Goal: Task Accomplishment & Management: Use online tool/utility

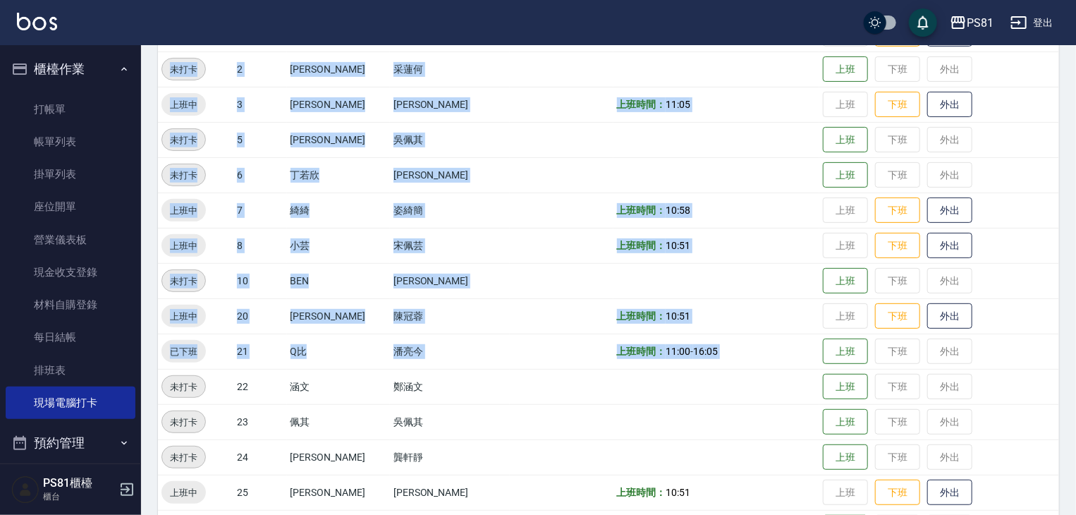
scroll to position [364, 0]
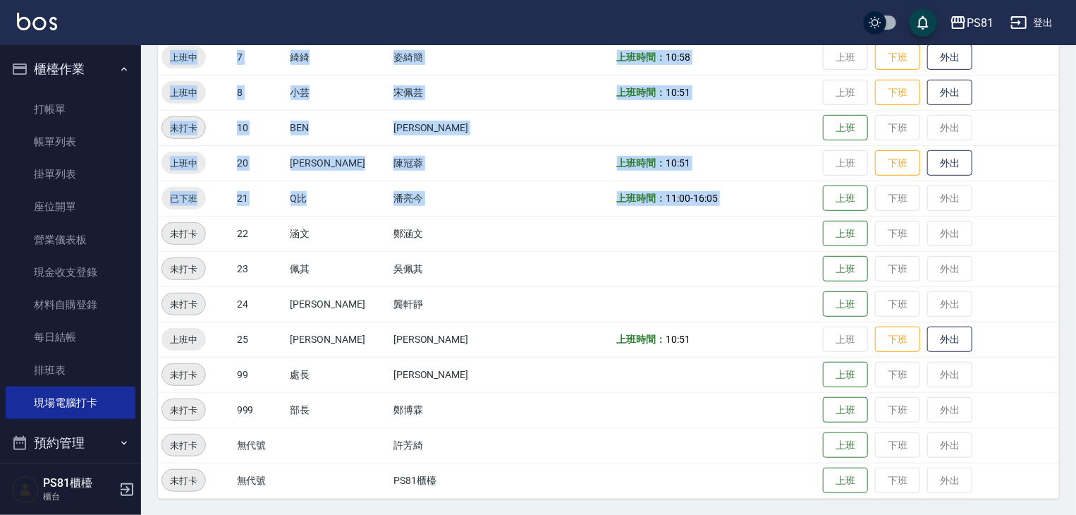
drag, startPoint x: 835, startPoint y: 494, endPoint x: 883, endPoint y: 547, distance: 71.9
click at [883, 514] on html "PS81 登出 櫃檯作業 打帳單 帳單列表 掛單列表 座位開單 營業儀表板 現金收支登錄 材料自購登錄 每日結帳 排班表 現場電腦打卡 預約管理 預約管理 單…" at bounding box center [538, 76] width 1076 height 880
click at [49, 367] on link "排班表" at bounding box center [71, 370] width 130 height 32
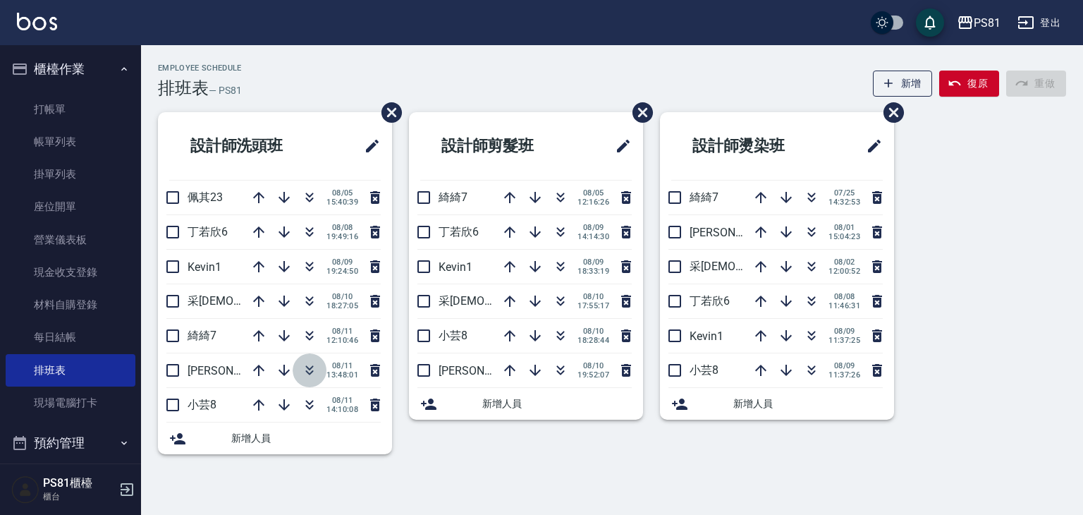
click at [308, 364] on icon "button" at bounding box center [309, 370] width 17 height 17
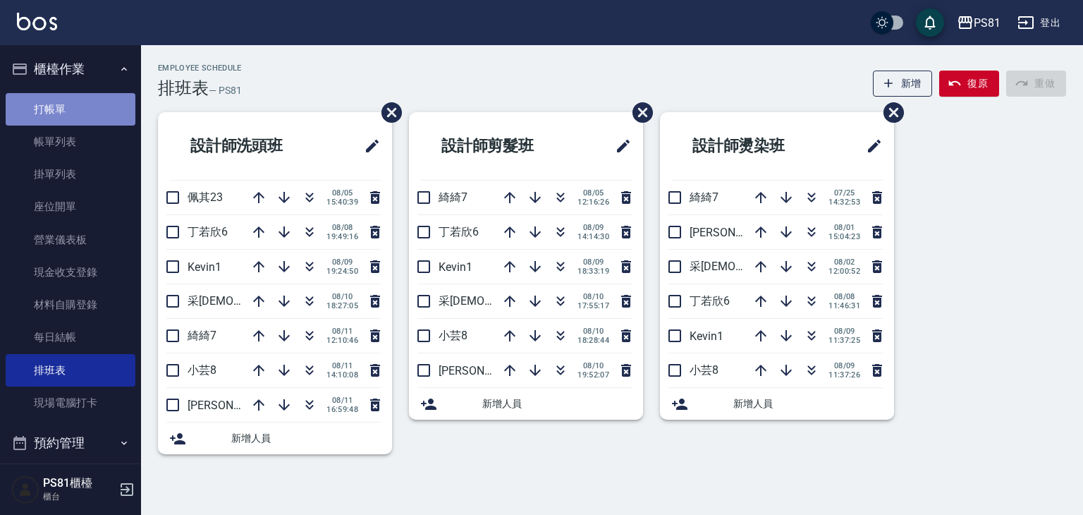
click at [74, 123] on link "打帳單" at bounding box center [71, 109] width 130 height 32
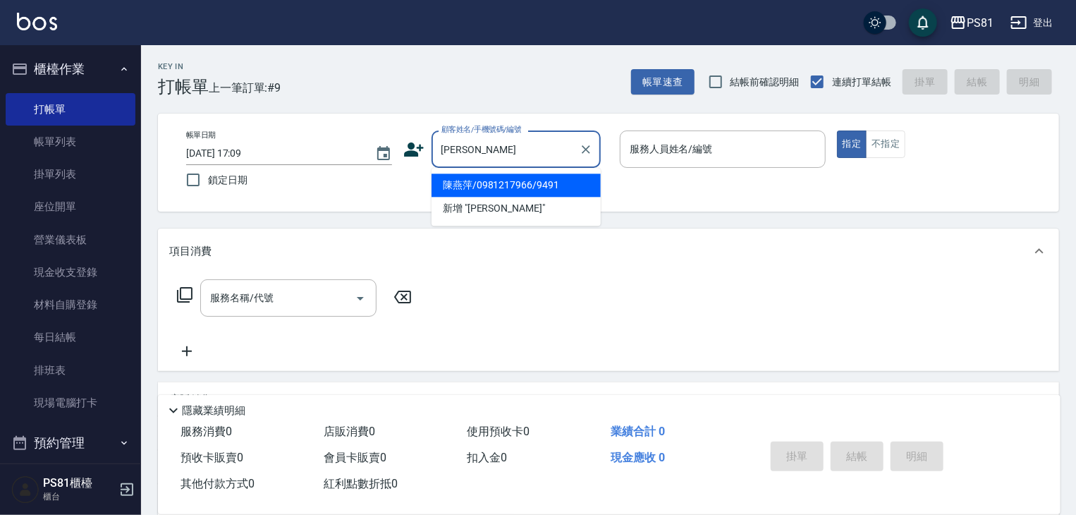
click at [570, 190] on li "陳燕萍/0981217966/9491" at bounding box center [515, 184] width 169 height 23
type input "陳燕萍/0981217966/9491"
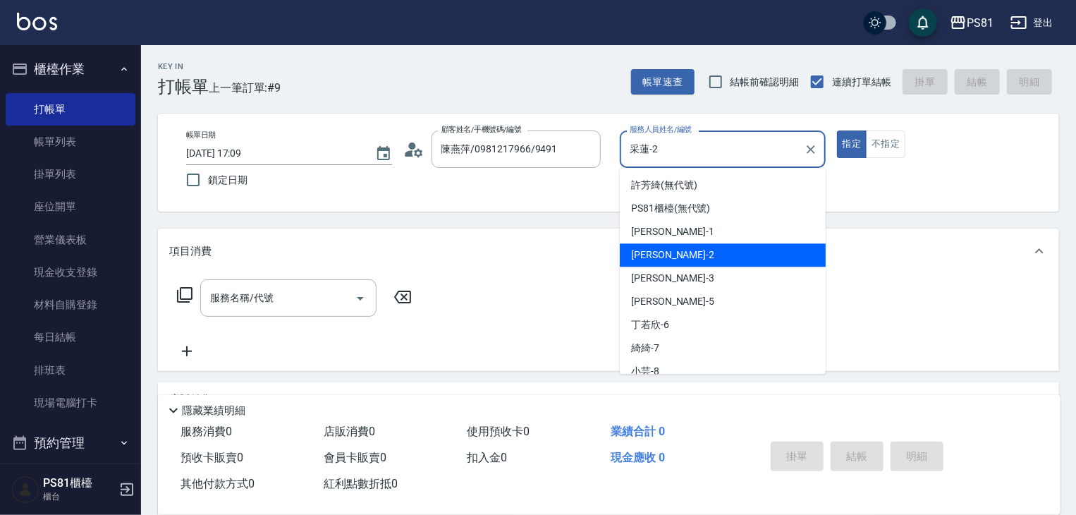
click at [663, 150] on input "采蓮-2" at bounding box center [712, 149] width 172 height 25
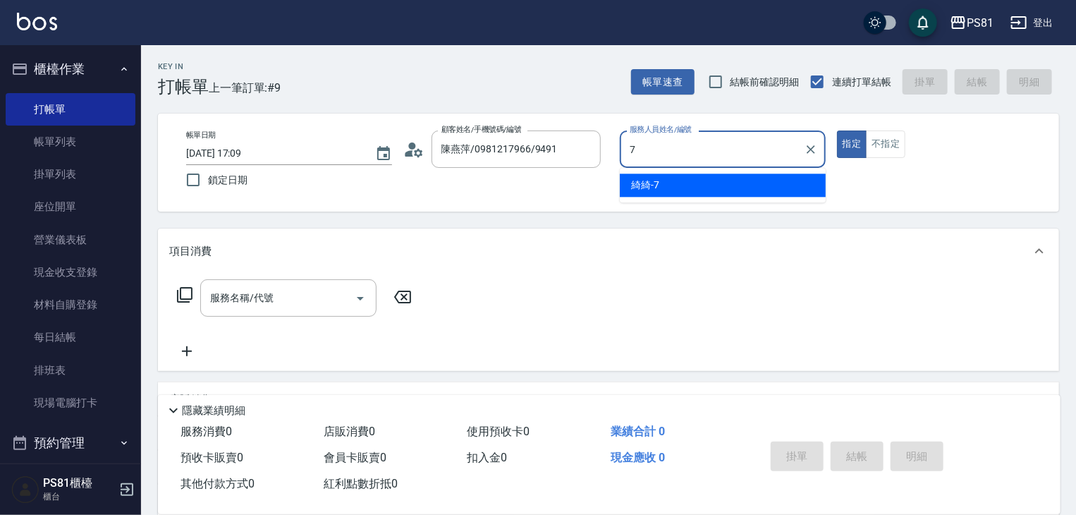
drag, startPoint x: 663, startPoint y: 173, endPoint x: 668, endPoint y: 214, distance: 41.9
click at [661, 177] on ul "綺綺 -7" at bounding box center [723, 185] width 206 height 35
click at [691, 189] on div "綺綺 -7" at bounding box center [723, 184] width 206 height 23
type input "綺綺-7"
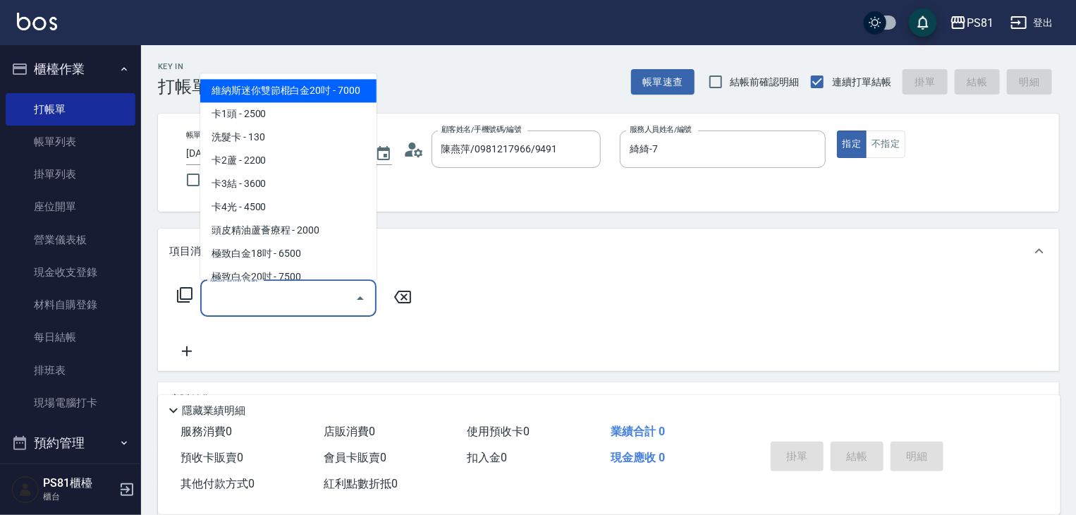
click at [326, 299] on input "服務名稱/代號" at bounding box center [278, 298] width 142 height 25
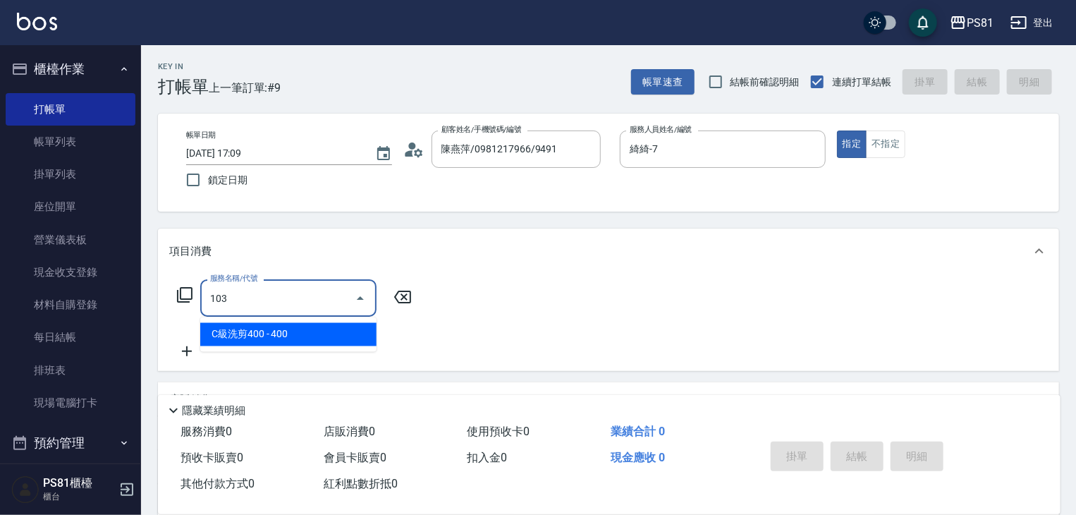
type input "C級洗剪400(103)"
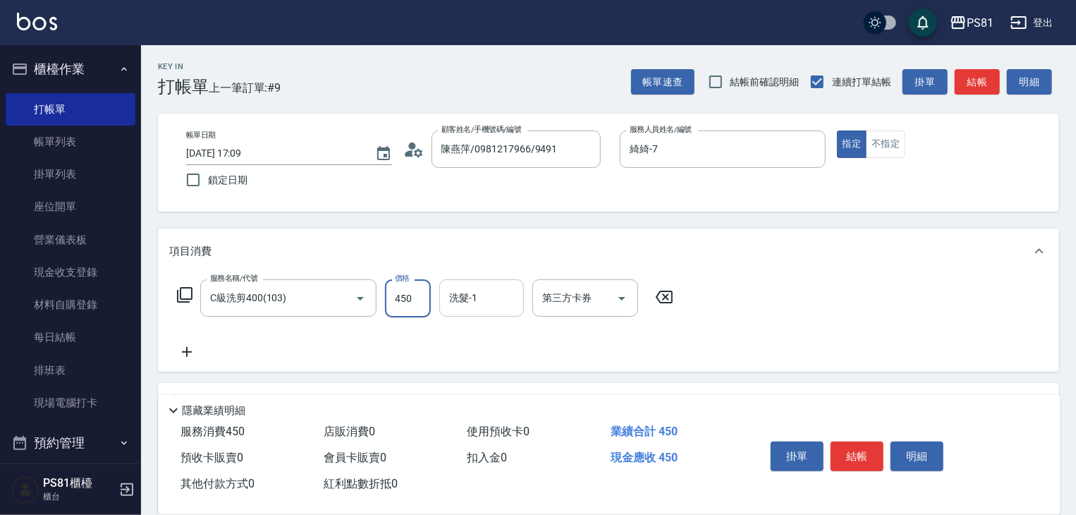
type input "450"
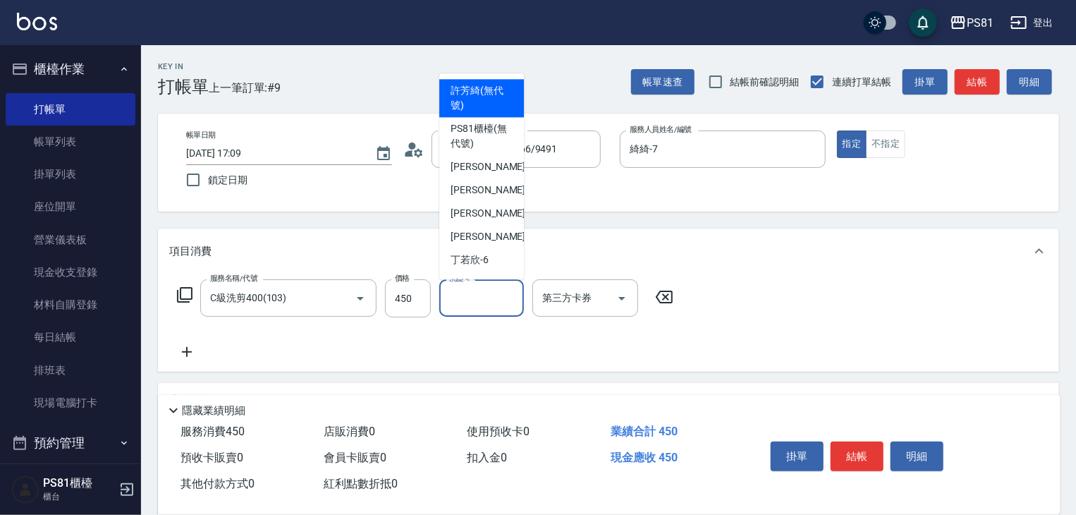
click at [516, 296] on input "洗髮-1" at bounding box center [482, 298] width 72 height 25
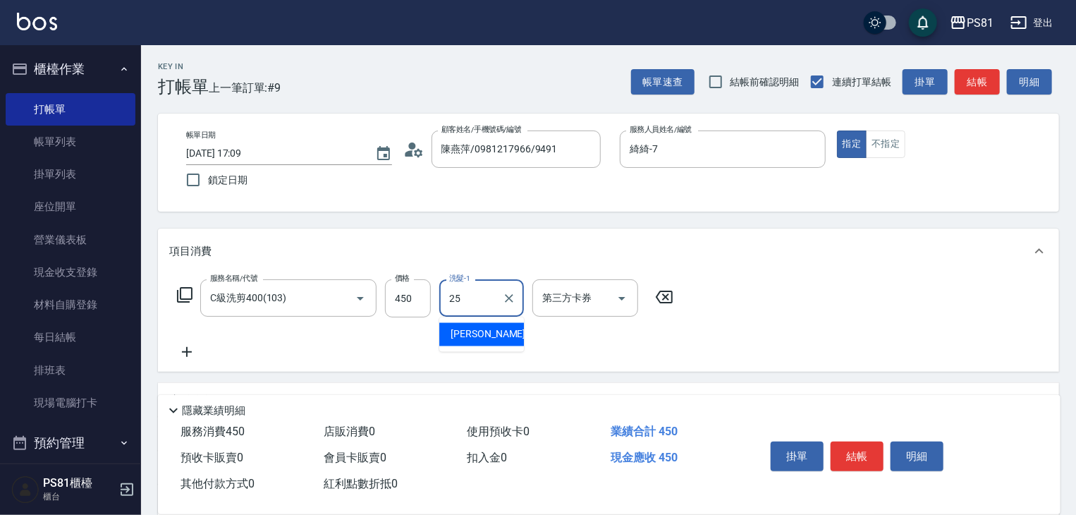
click at [470, 325] on div "[PERSON_NAME] -25" at bounding box center [481, 334] width 85 height 23
type input "妮可-25"
click at [866, 449] on button "結帳" at bounding box center [857, 456] width 53 height 30
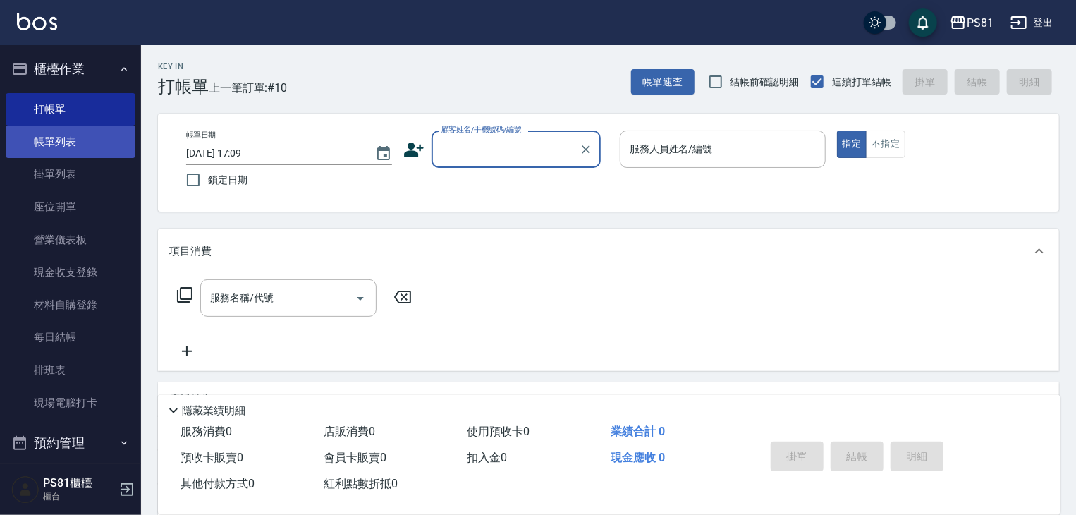
click at [97, 142] on link "帳單列表" at bounding box center [71, 141] width 130 height 32
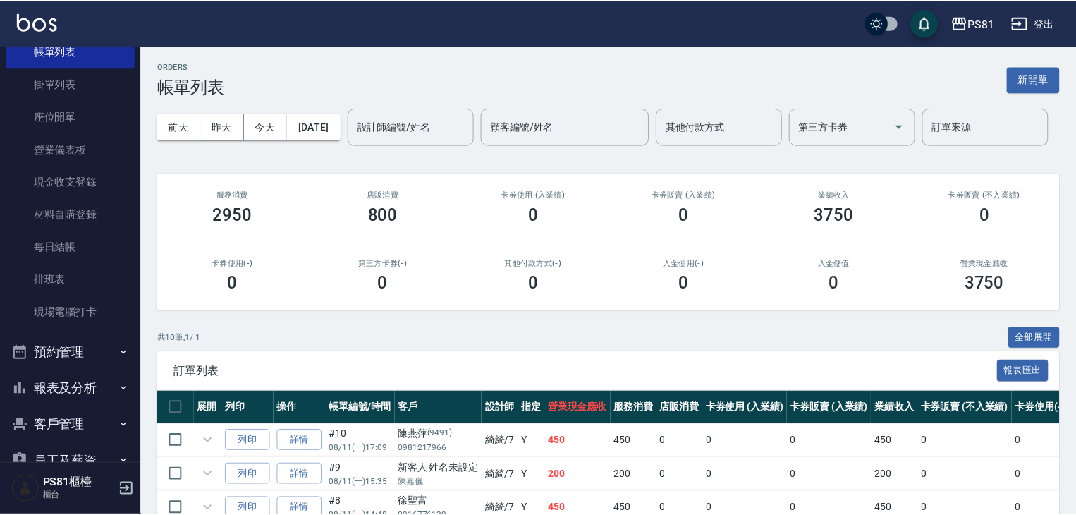
scroll to position [196, 0]
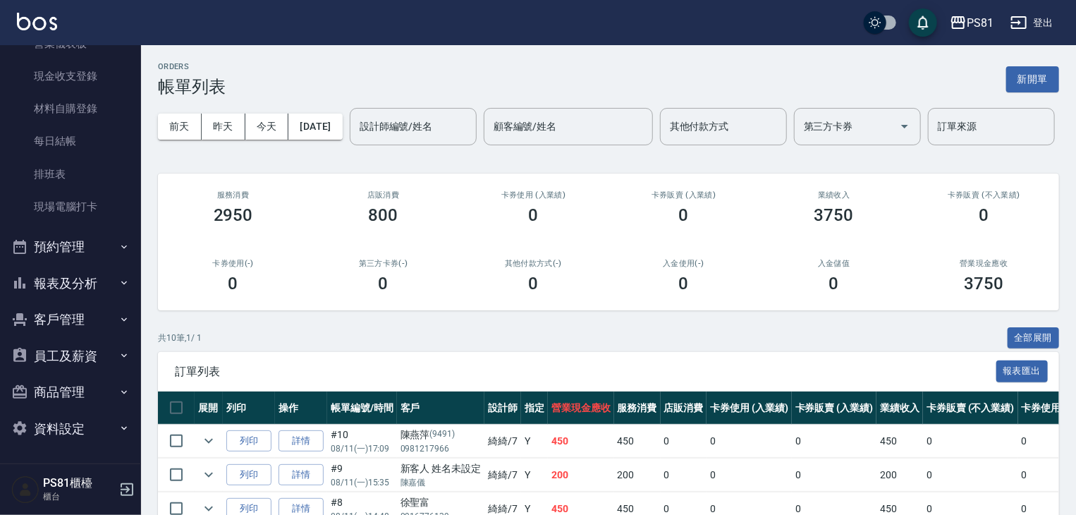
click at [99, 275] on button "報表及分析" at bounding box center [71, 283] width 130 height 37
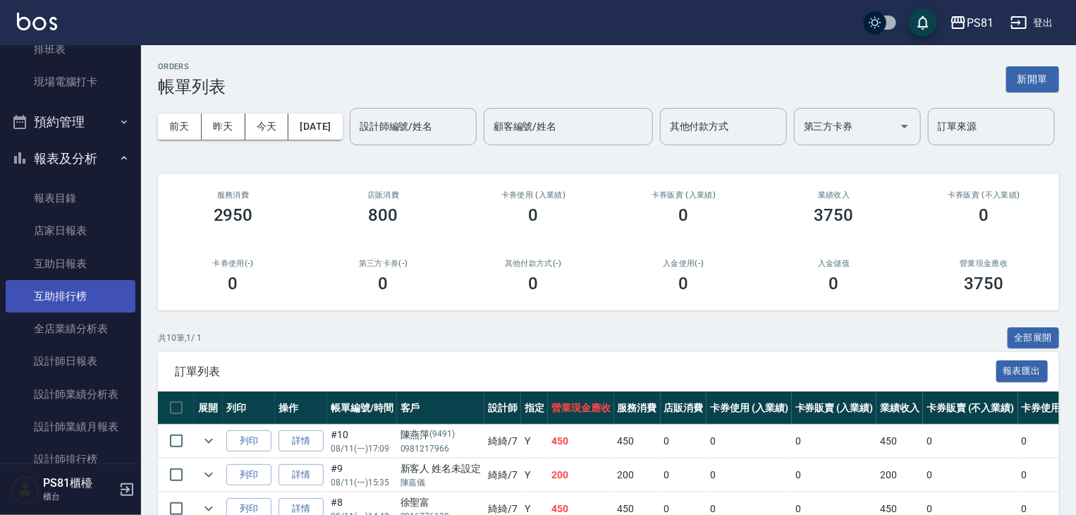
scroll to position [337, 0]
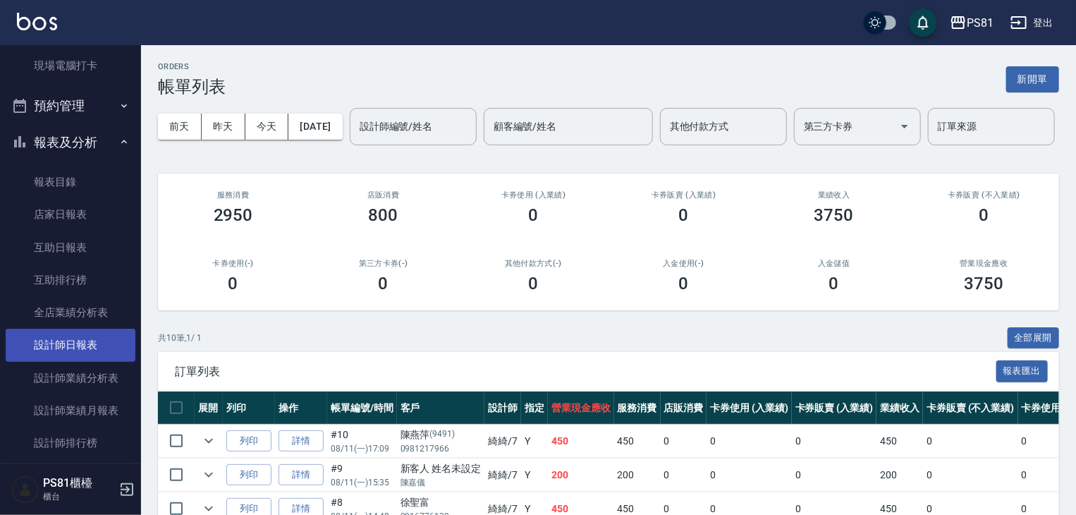
click at [85, 340] on link "設計師日報表" at bounding box center [71, 345] width 130 height 32
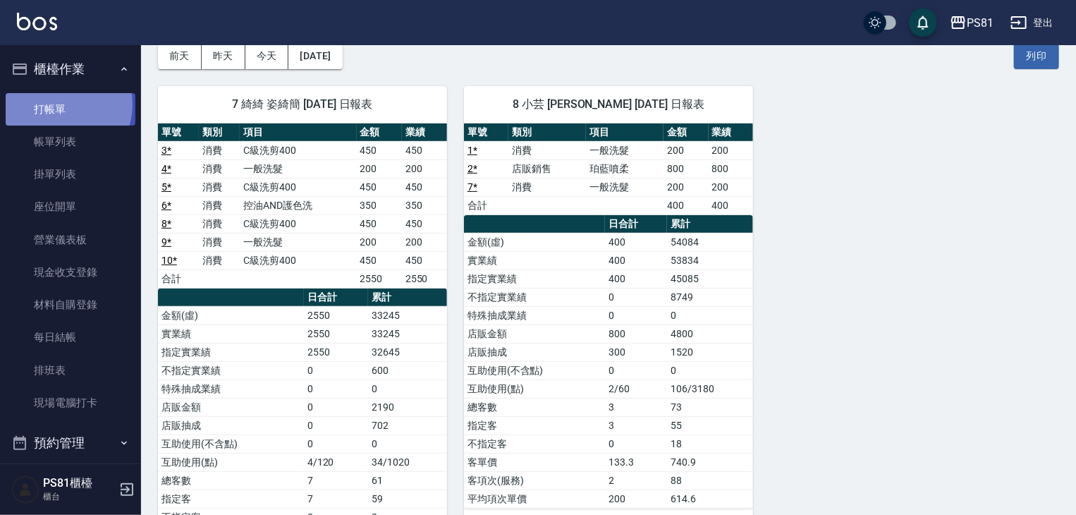
click at [61, 104] on link "打帳單" at bounding box center [71, 109] width 130 height 32
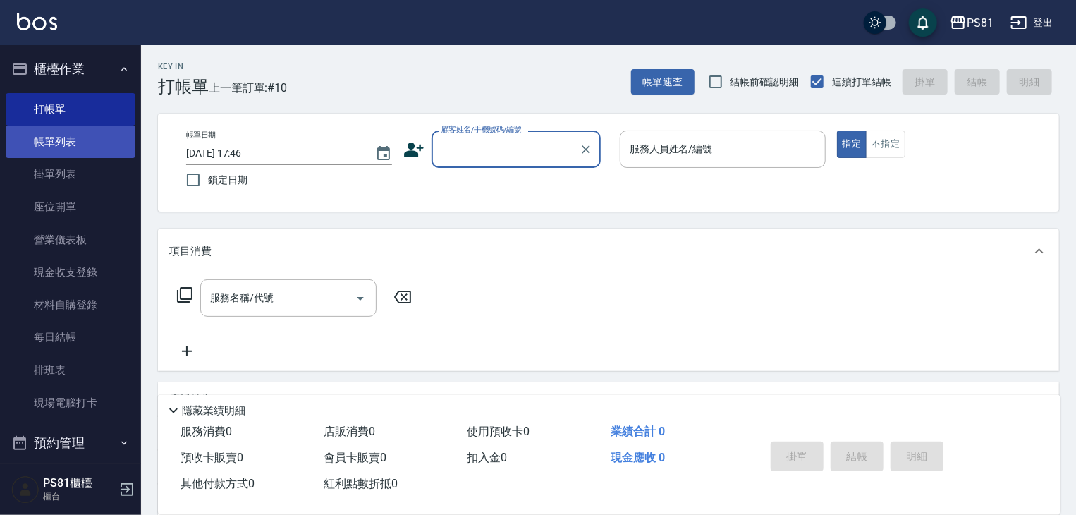
click at [39, 147] on link "帳單列表" at bounding box center [71, 141] width 130 height 32
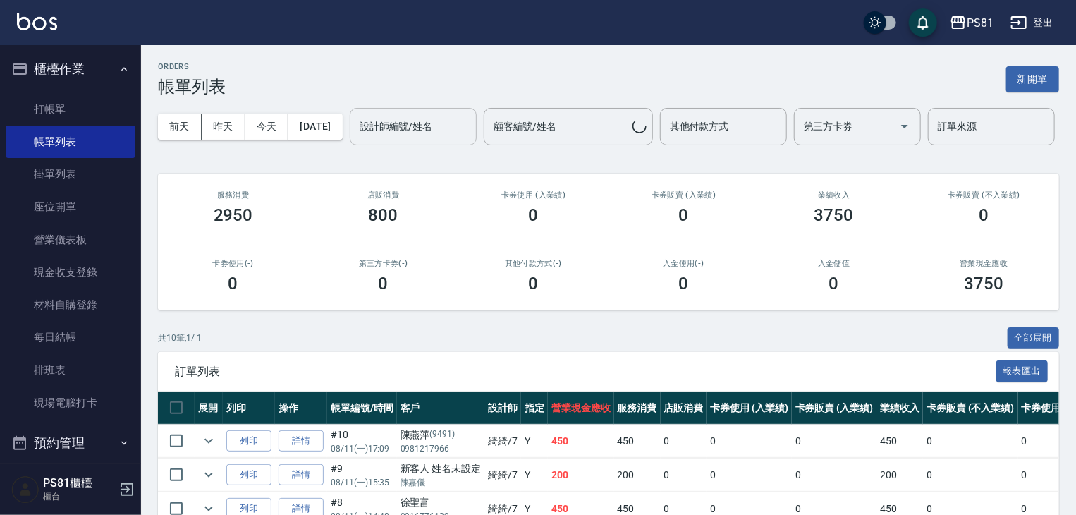
click at [356, 139] on input "設計師編號/姓名" at bounding box center [413, 126] width 114 height 25
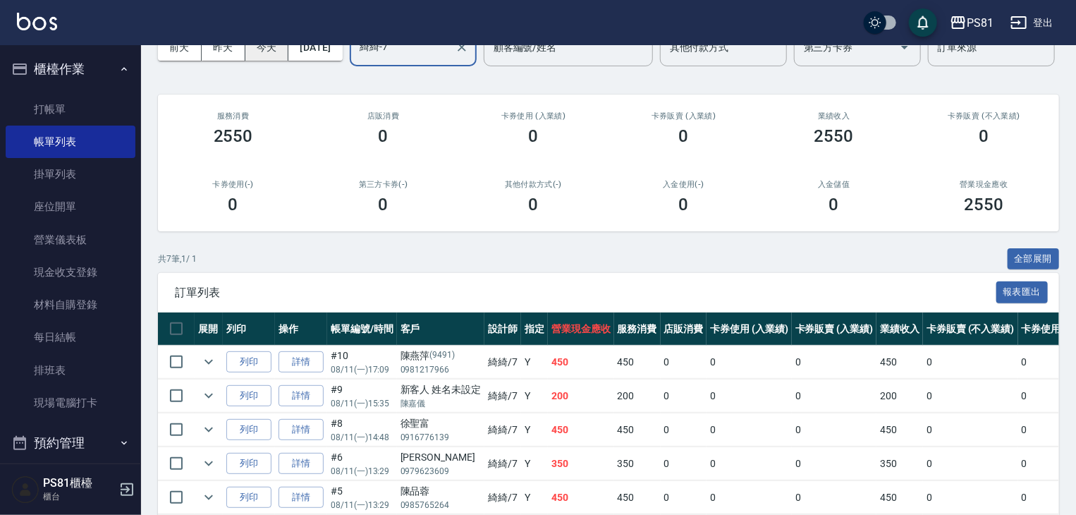
scroll to position [71, 0]
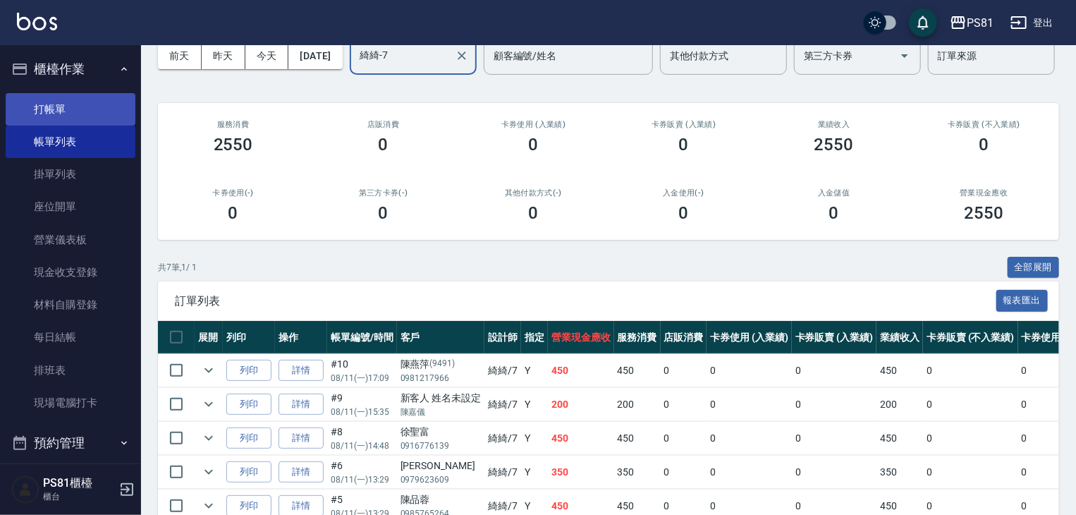
type input "綺綺-7"
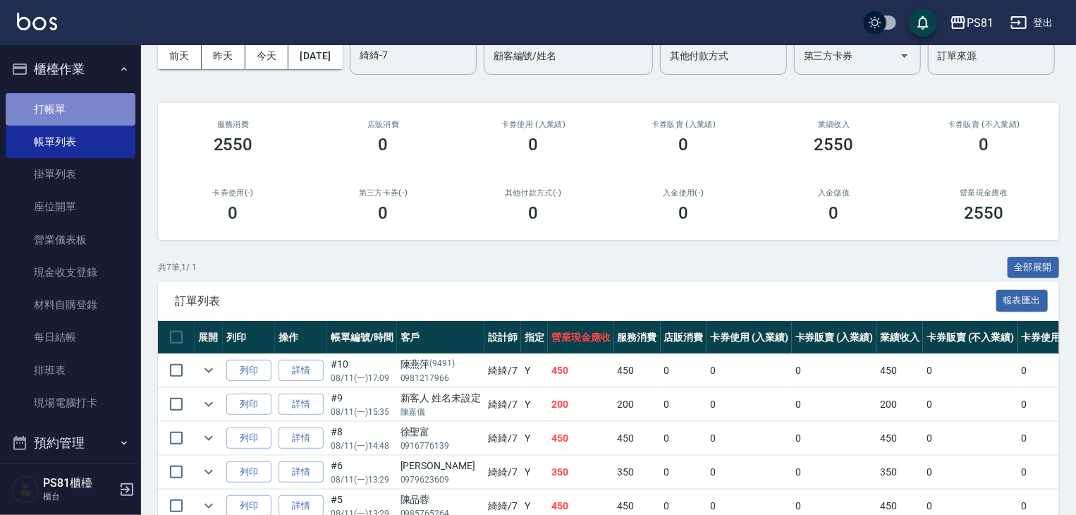
click at [87, 105] on link "打帳單" at bounding box center [71, 109] width 130 height 32
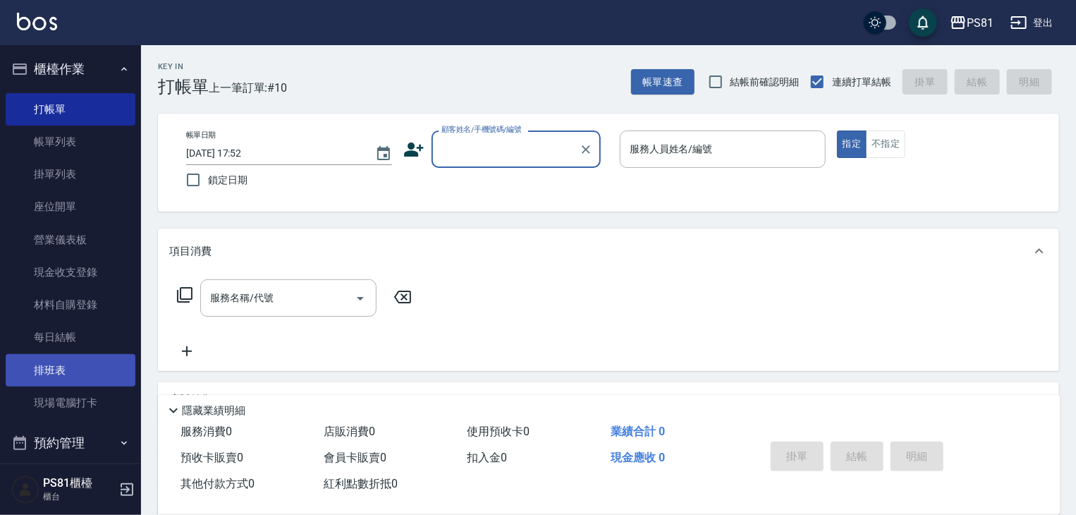
scroll to position [282, 0]
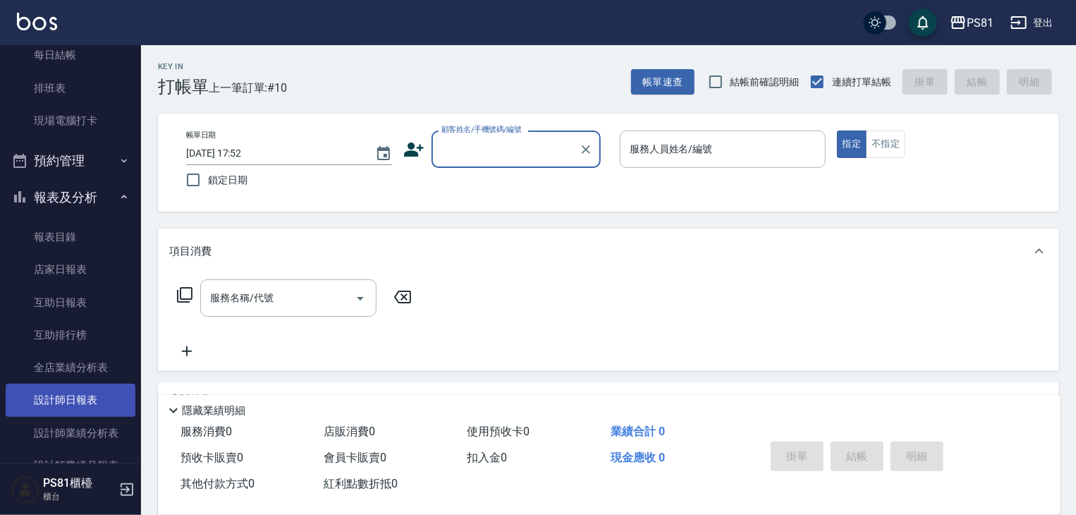
click at [96, 402] on link "設計師日報表" at bounding box center [71, 400] width 130 height 32
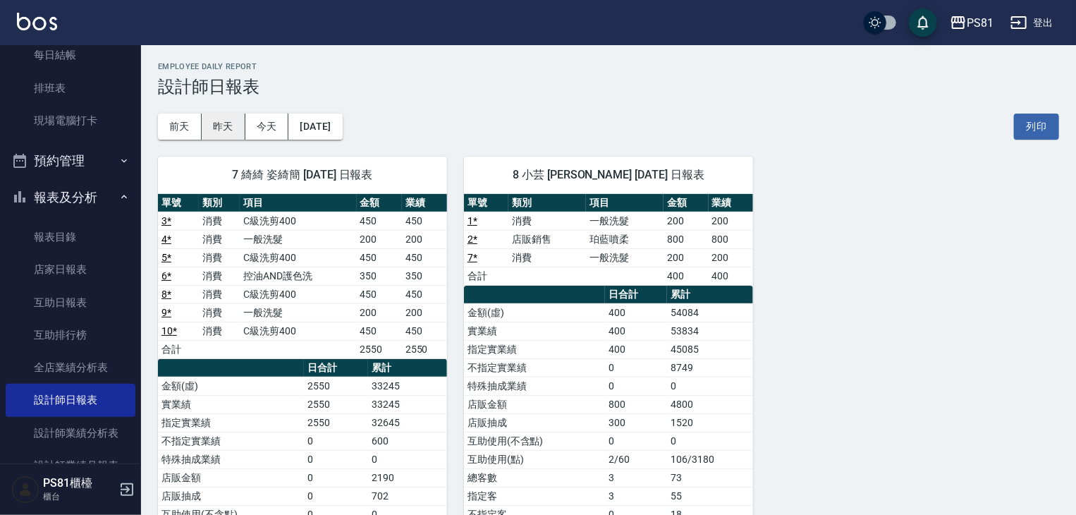
click at [220, 132] on button "昨天" at bounding box center [224, 127] width 44 height 26
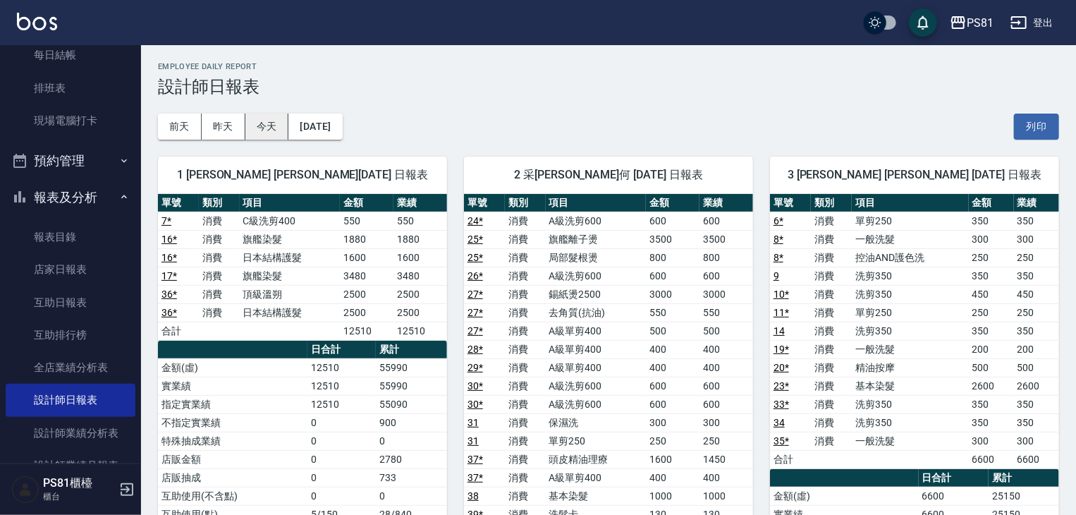
click at [257, 128] on button "今天" at bounding box center [267, 127] width 44 height 26
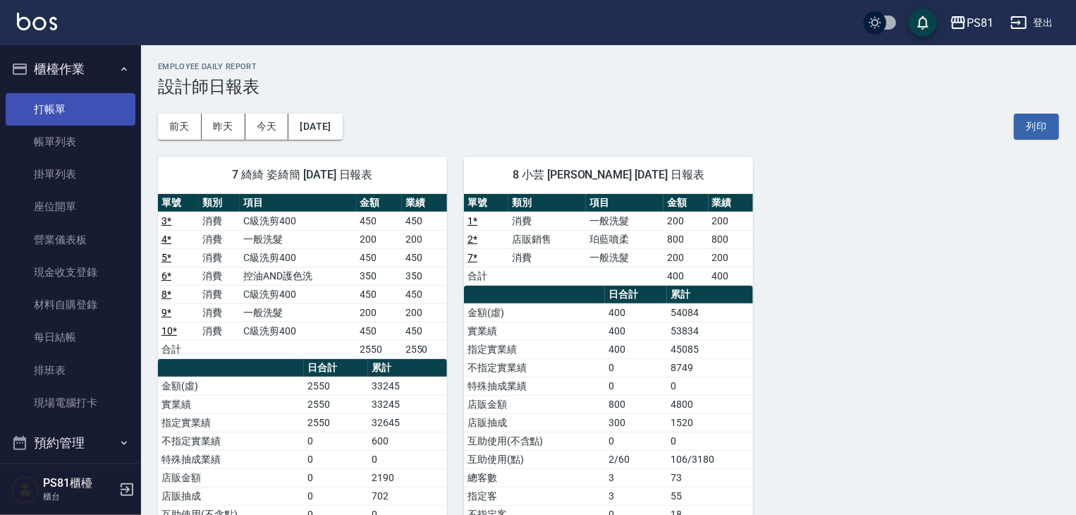
click at [59, 109] on link "打帳單" at bounding box center [71, 109] width 130 height 32
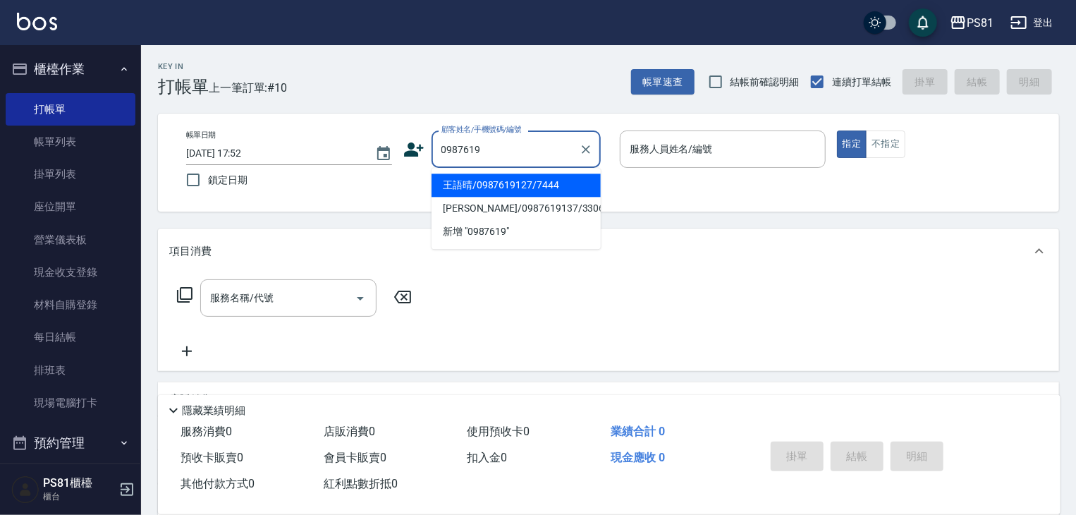
click at [539, 191] on li "王語晴/0987619127/7444" at bounding box center [515, 184] width 169 height 23
type input "王語晴/0987619127/7444"
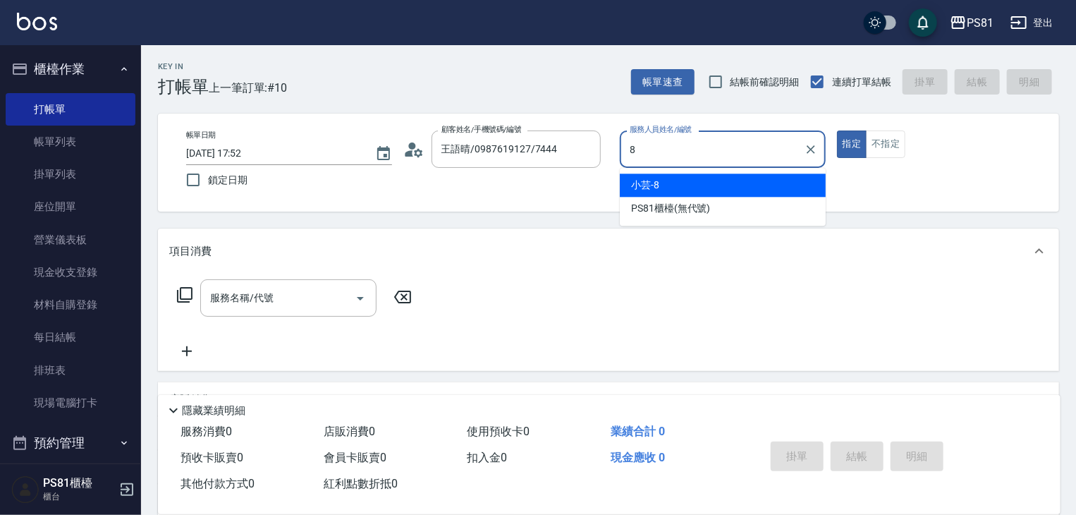
type input "小芸-8"
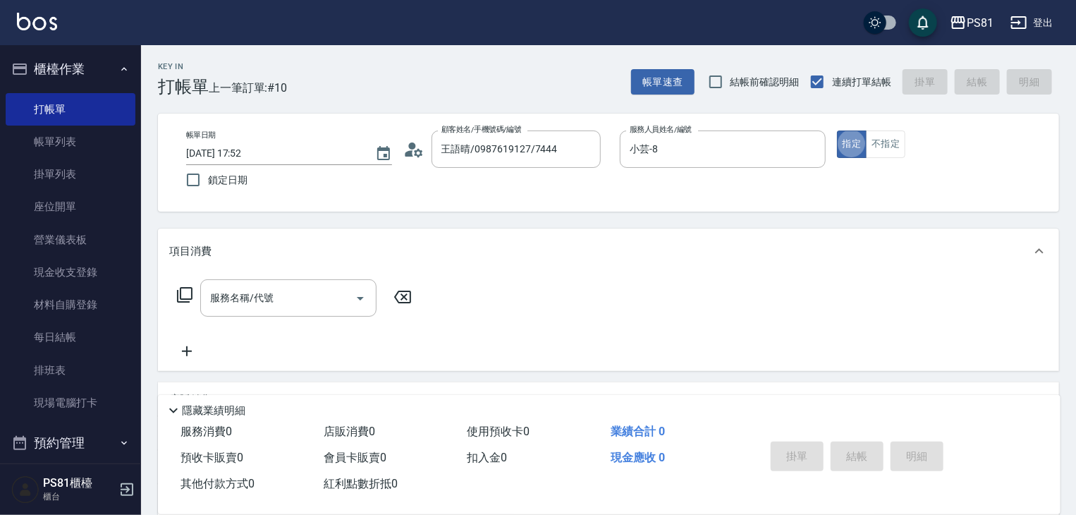
type button "true"
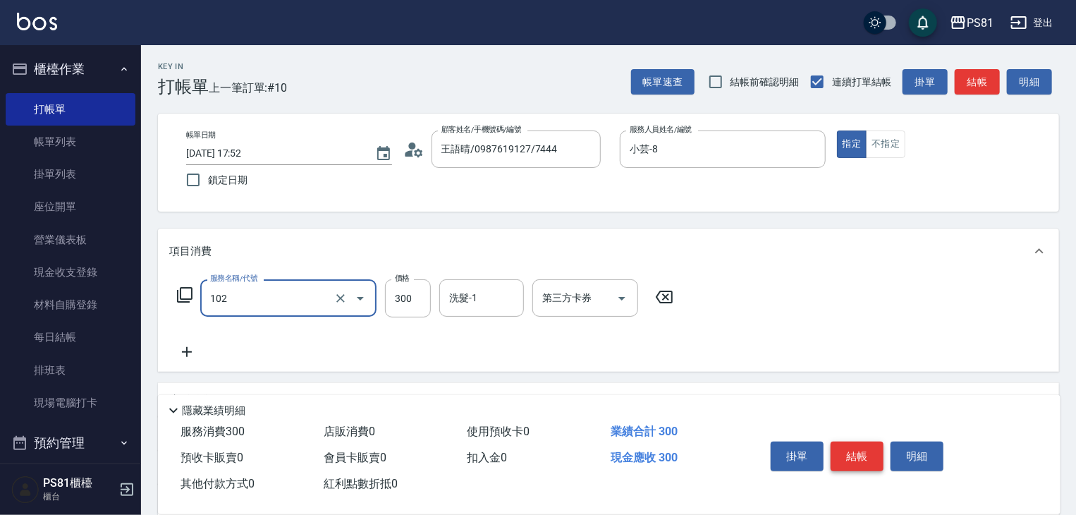
type input "保濕洗(102)"
click at [852, 444] on button "結帳" at bounding box center [857, 456] width 53 height 30
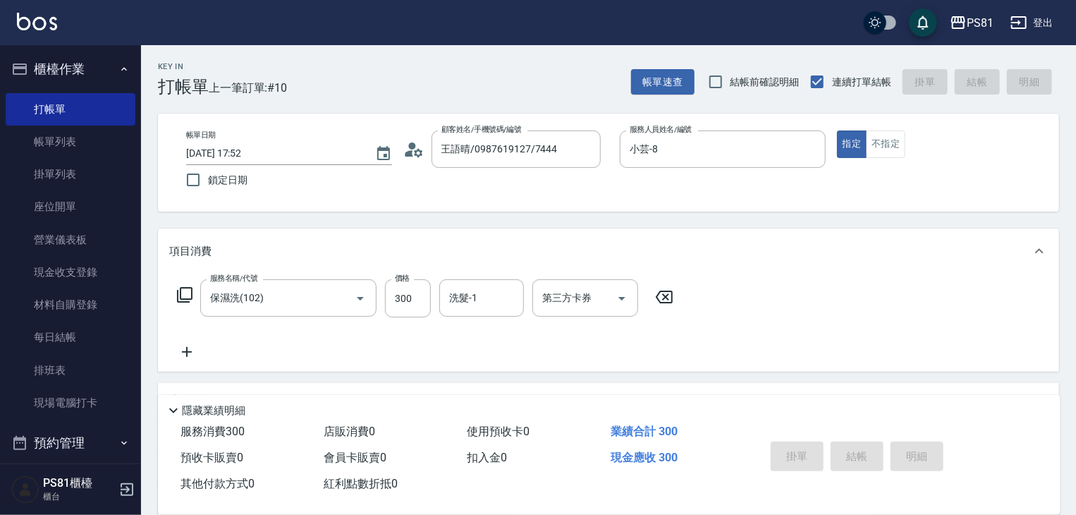
type input "[DATE] 17:54"
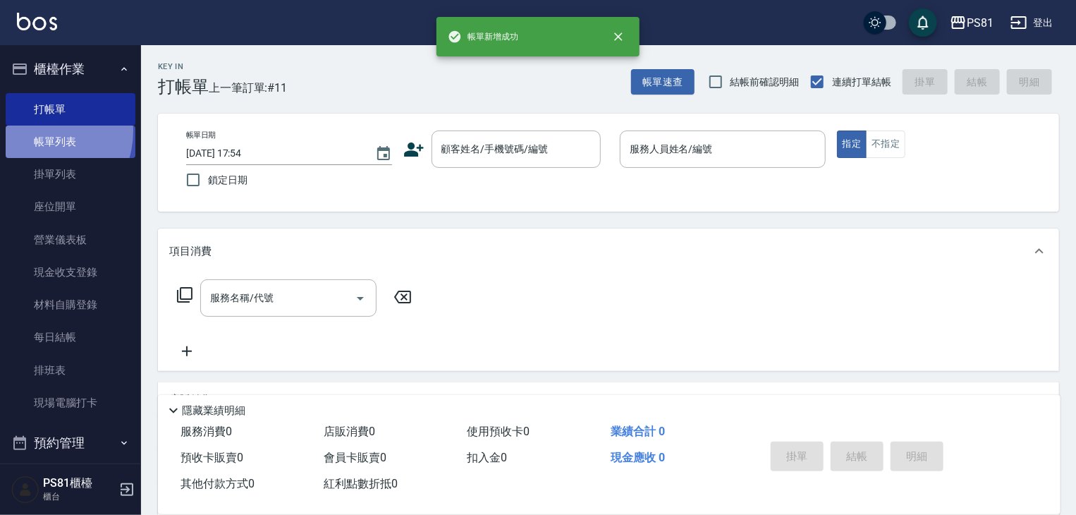
click at [38, 131] on link "帳單列表" at bounding box center [71, 141] width 130 height 32
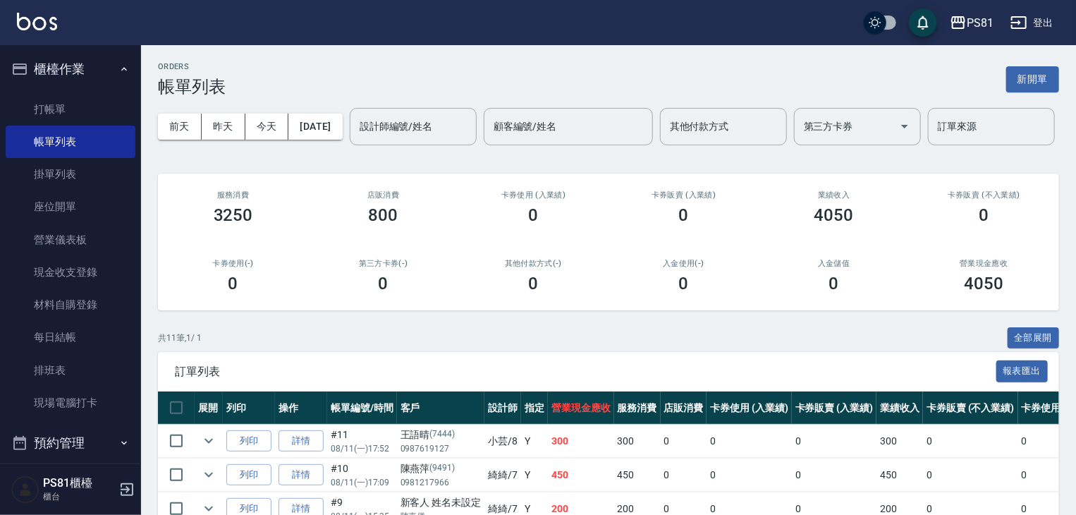
click at [312, 452] on link "詳情" at bounding box center [300, 441] width 45 height 22
